Goal: Transaction & Acquisition: Download file/media

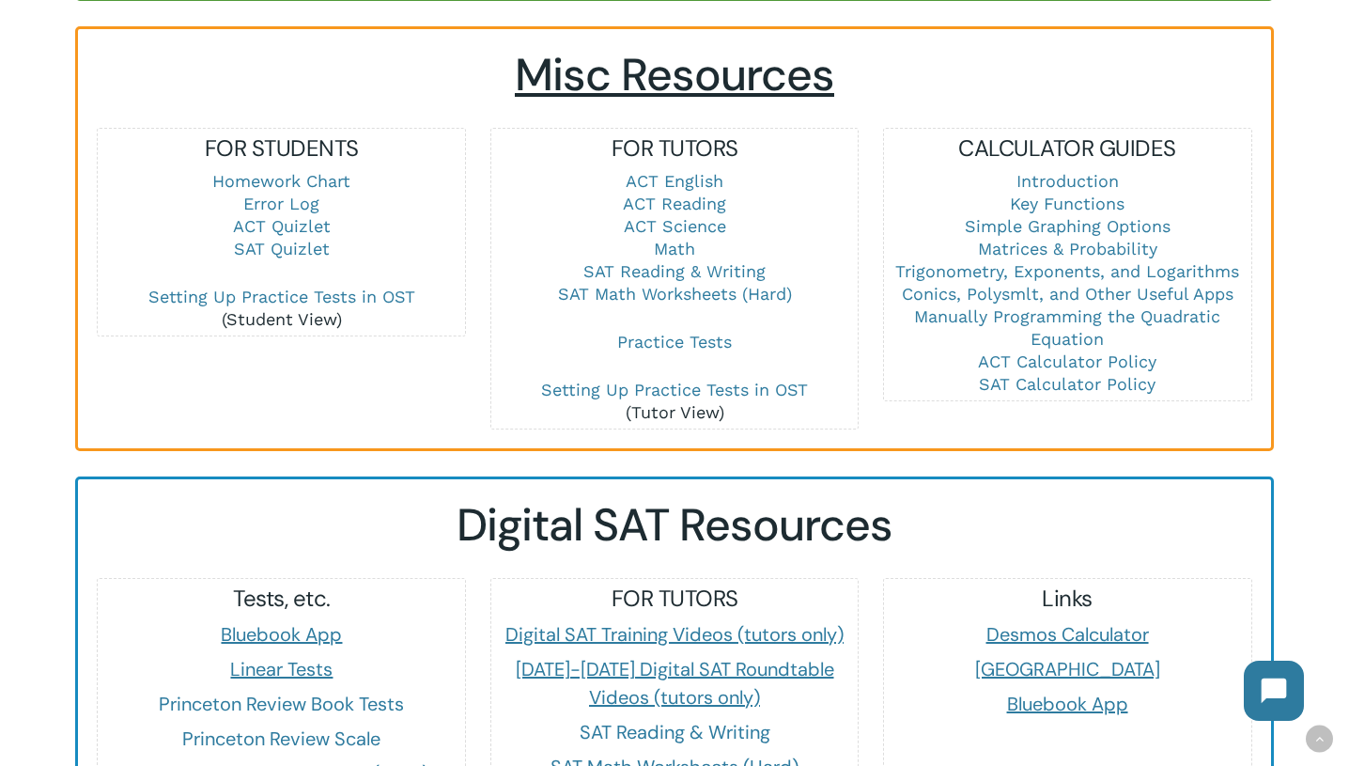
scroll to position [1293, 0]
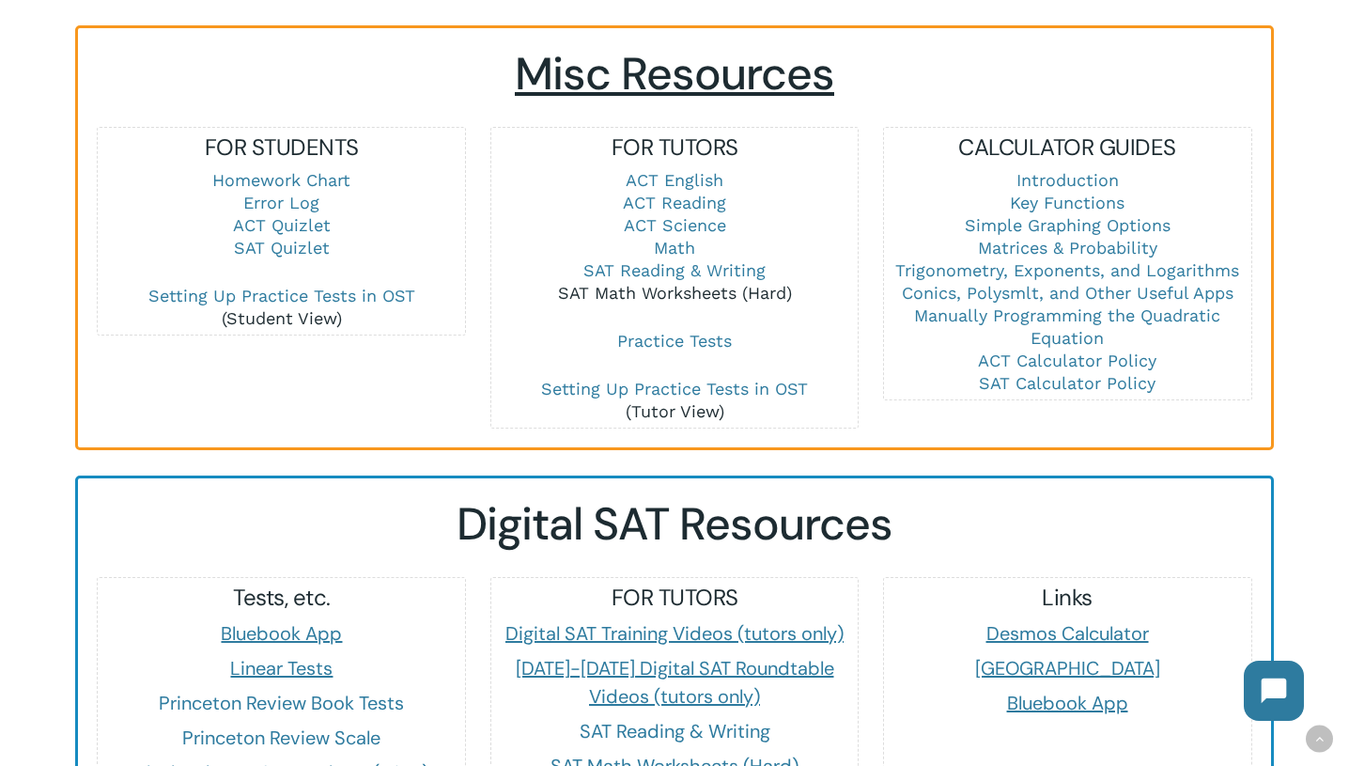
click at [692, 283] on link "SAT Math Worksheets (Hard)" at bounding box center [675, 293] width 234 height 20
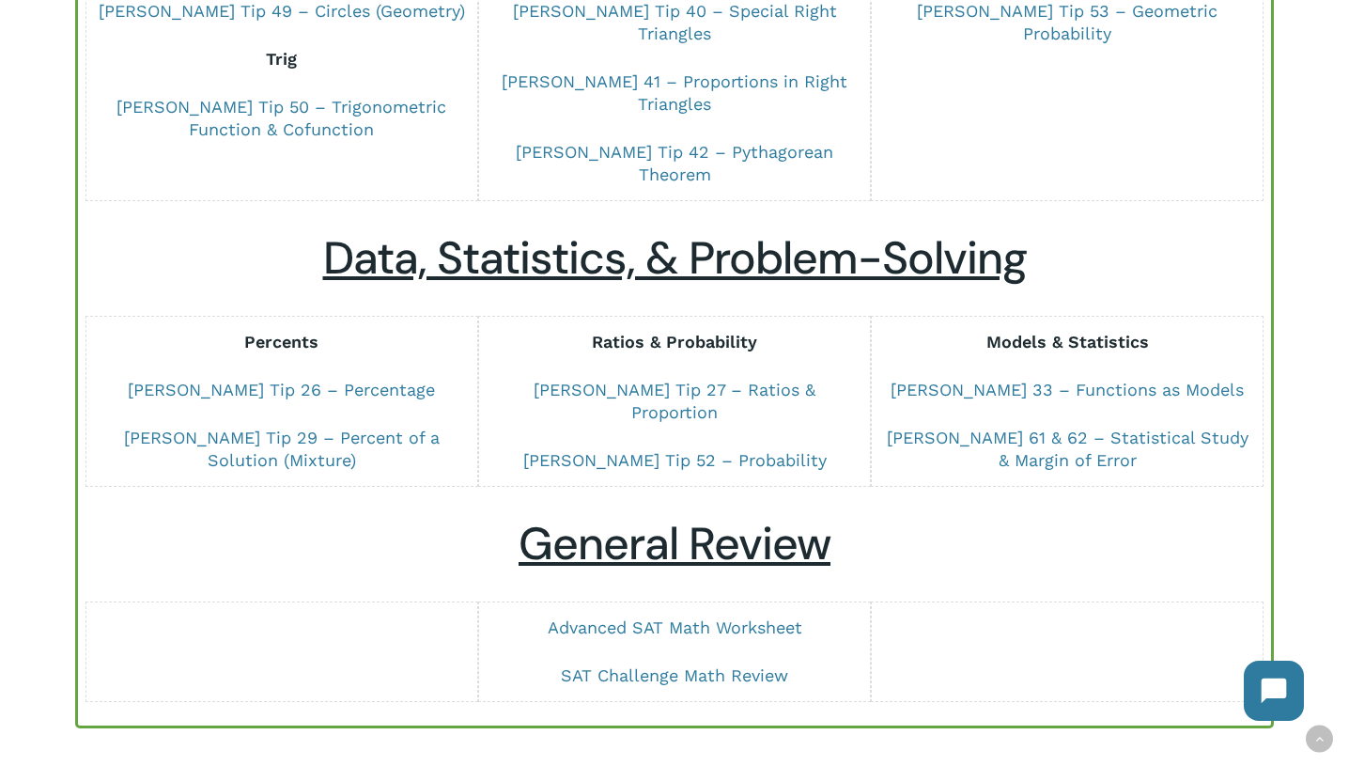
scroll to position [1252, 0]
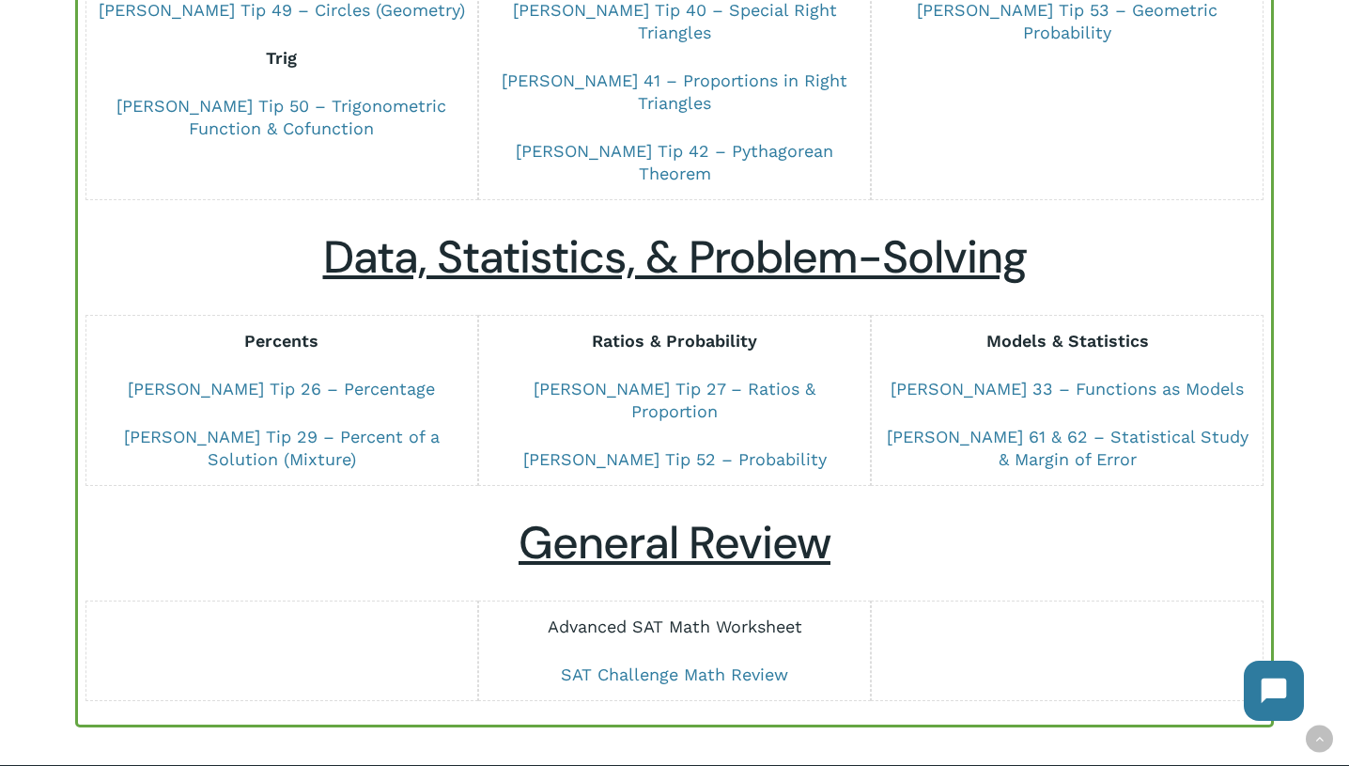
click at [667, 616] on link "Advanced SAT Math Worksheet" at bounding box center [675, 626] width 255 height 20
